Goal: Find specific page/section: Find specific page/section

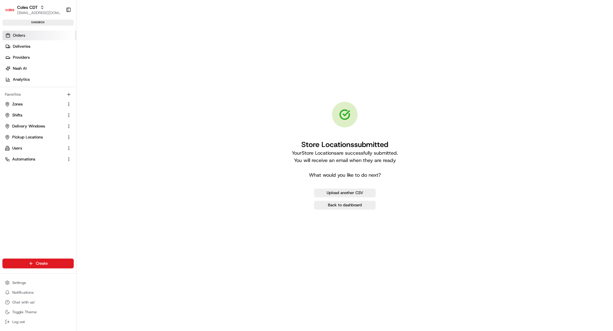
click at [17, 35] on span "Orders" at bounding box center [19, 36] width 12 height 6
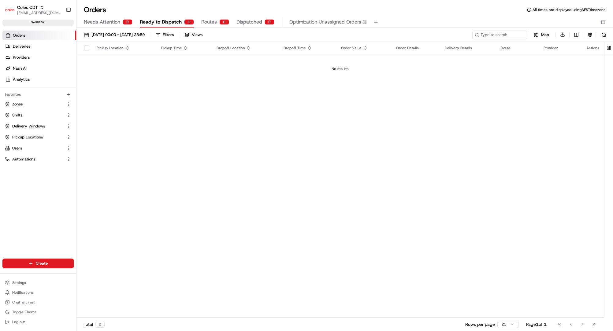
drag, startPoint x: 21, startPoint y: 36, endPoint x: 24, endPoint y: 36, distance: 3.7
click at [21, 36] on span "Orders" at bounding box center [19, 36] width 12 height 6
click at [609, 50] on button at bounding box center [609, 48] width 10 height 12
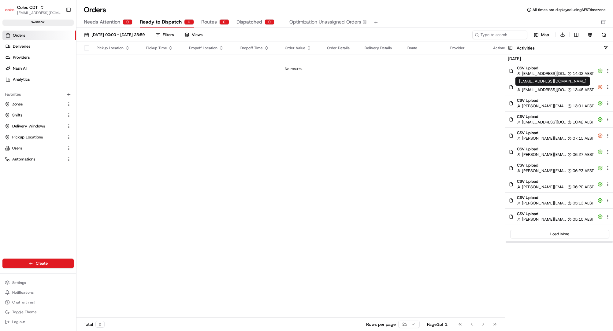
click at [529, 87] on span "harsh.seth@coles.com.au" at bounding box center [544, 90] width 45 height 6
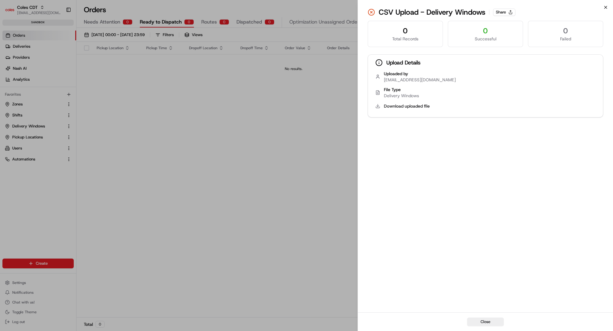
click at [603, 9] on icon "button" at bounding box center [605, 7] width 5 height 5
